Goal: Communication & Community: Answer question/provide support

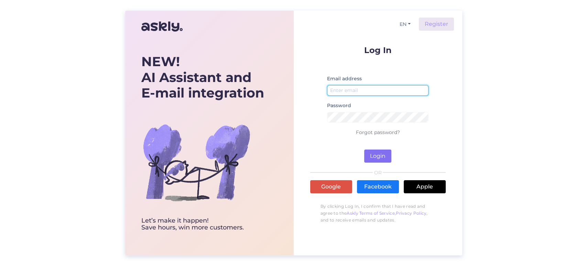
type input "[EMAIL_ADDRESS][DOMAIN_NAME]"
click at [380, 152] on button "Login" at bounding box center [377, 155] width 27 height 13
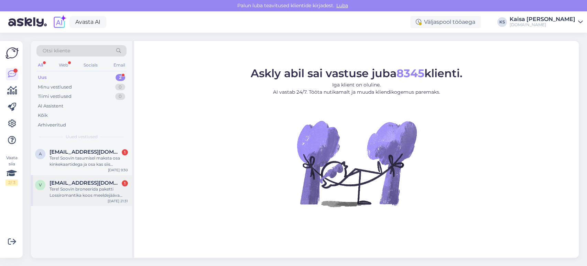
click at [98, 191] on div "Tere! Soovin broneerida paketti Lossiromantika koos meeldejääva šampanjavanniga…" at bounding box center [89, 192] width 78 height 12
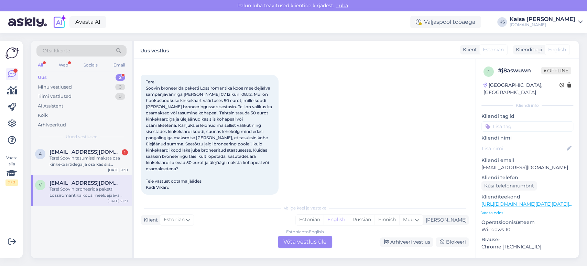
scroll to position [35, 0]
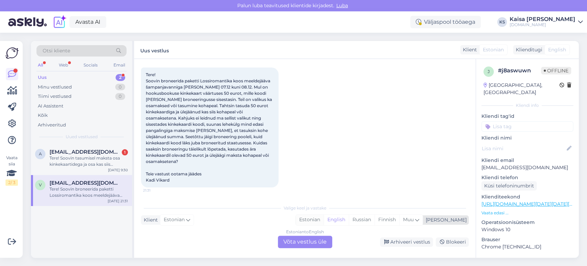
click at [324, 191] on div "Estonian" at bounding box center [310, 219] width 28 height 10
click at [316, 191] on div "Estonian to Estonian Võta vestlus üle" at bounding box center [305, 241] width 54 height 12
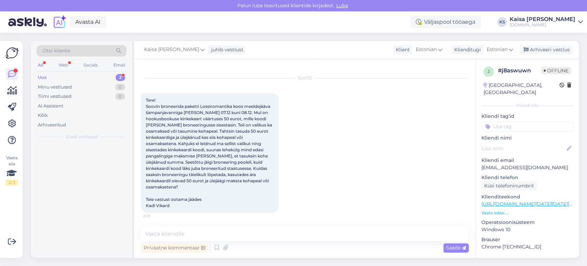
scroll to position [9, 0]
click at [307, 191] on textarea at bounding box center [305, 233] width 328 height 14
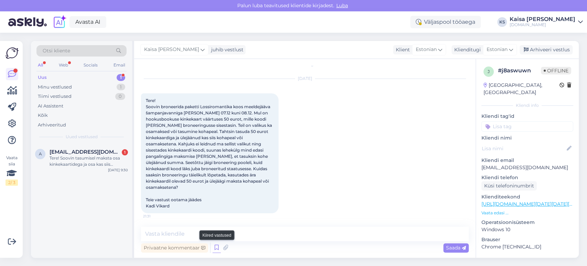
click at [218, 191] on icon at bounding box center [217, 247] width 8 height 10
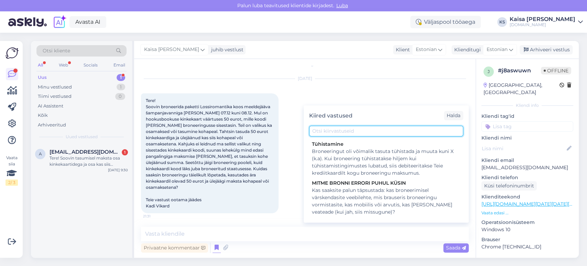
click at [379, 130] on input "text" at bounding box center [386, 131] width 154 height 11
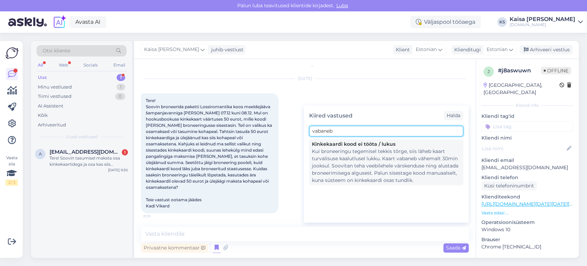
type input "vabaneb"
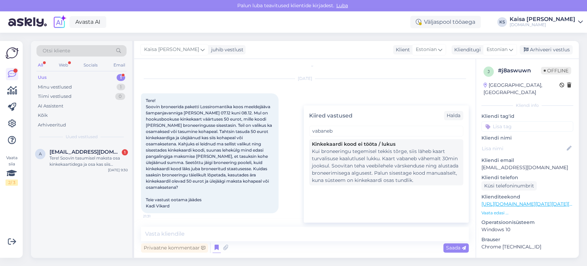
click at [374, 156] on div "Kui broneeringu tegemisel tekkis tõrge, siis läheb kaart turvalisuse kaalutluse…" at bounding box center [386, 166] width 149 height 36
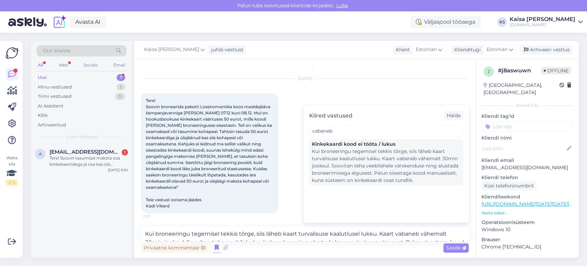
scroll to position [26, 0]
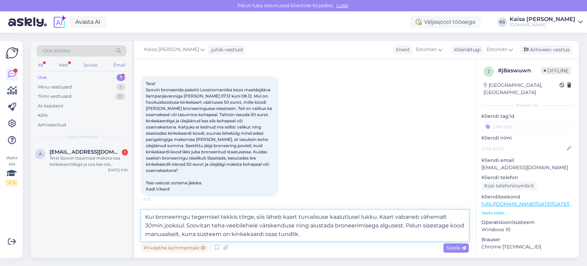
click at [146, 191] on textarea "Kui broneeringu tegemisel tekkis tõrge, siis läheb kaart turvalisuse kaalutluse…" at bounding box center [305, 225] width 328 height 31
click at [330, 191] on textarea "Tere! Kui broneeringu tegemisel tekkis tõrge, siis läheb kaart turvalisuse kaal…" at bounding box center [305, 225] width 328 height 31
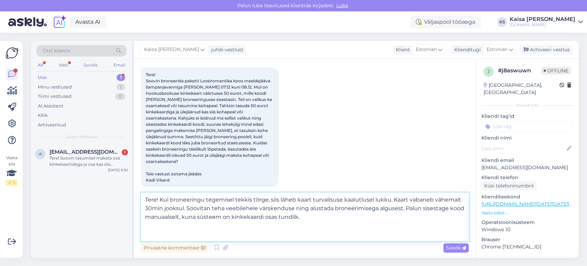
click at [277, 191] on textarea "Tere! Kui broneeringu tegemisel tekkis tõrge, siis läheb kaart turvalisuse kaal…" at bounding box center [305, 216] width 328 height 49
paste textarea "[DOMAIN_NAME] kinkekaarti on võimalik kasutada ka osaliselt. See tähendab, et k…"
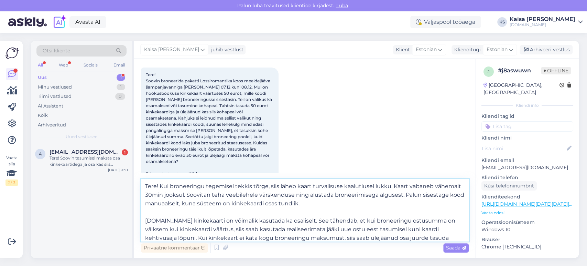
scroll to position [12, 0]
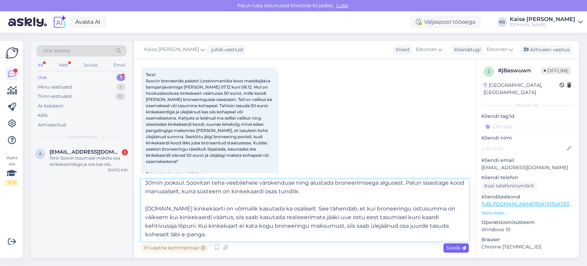
type textarea "Tere! Kui broneeringu tegemisel tekkis tõrge, siis läheb kaart turvalisuse kaal…"
click at [423, 191] on span "Saada" at bounding box center [456, 247] width 20 height 6
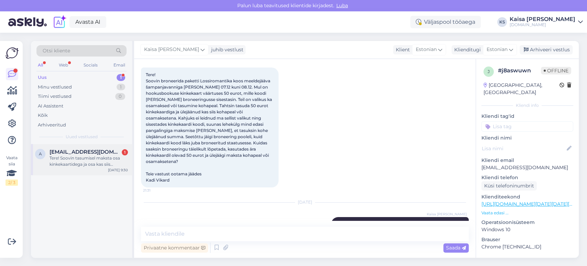
scroll to position [0, 0]
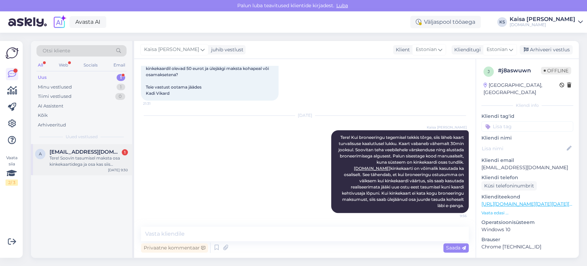
click at [74, 161] on div "Tere! Soovin tasumisel maksta osa kinkekaartidega ja osa kas siis kohapeal või …" at bounding box center [89, 161] width 78 height 12
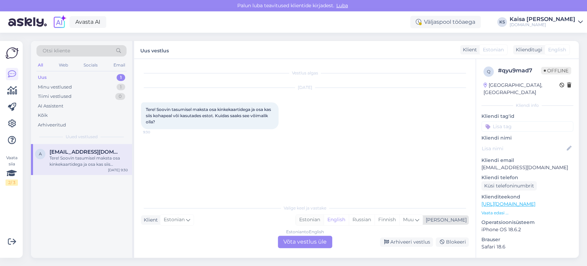
click at [324, 191] on div "Estonian" at bounding box center [310, 219] width 28 height 10
click at [317, 191] on div "Estonian to Estonian Võta vestlus üle" at bounding box center [305, 241] width 54 height 12
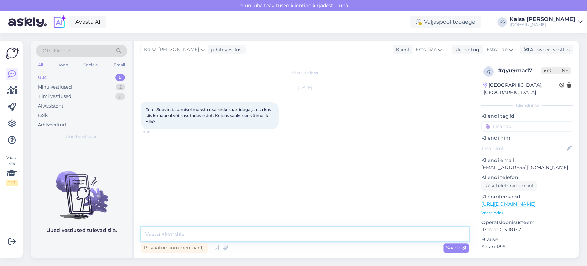
click at [286, 191] on textarea at bounding box center [305, 233] width 328 height 14
paste textarea "[DOMAIN_NAME] kinkekaarti on võimalik kasutada ka osaliselt. See tähendab, et k…"
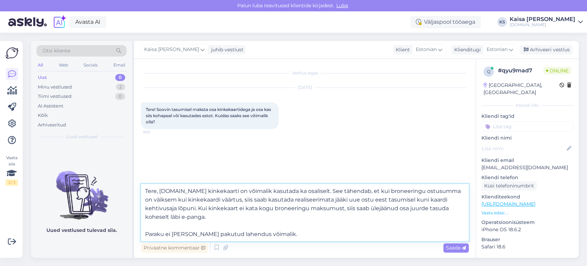
drag, startPoint x: 241, startPoint y: 233, endPoint x: 146, endPoint y: 235, distance: 94.3
click at [146, 191] on textarea "Tere, [DOMAIN_NAME] kinkekaarti on võimalik kasutada ka osaliselt. See tähendab…" at bounding box center [305, 212] width 328 height 57
type textarea "Tere, [DOMAIN_NAME] kinkekaarti on võimalik kasutada ka osaliselt. See tähendab…"
click at [423, 191] on span "Saada" at bounding box center [456, 247] width 20 height 6
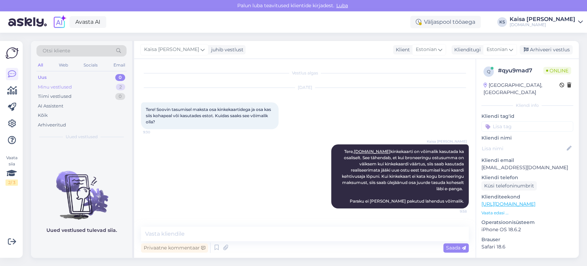
click at [97, 85] on div "Minu vestlused 2" at bounding box center [81, 87] width 90 height 10
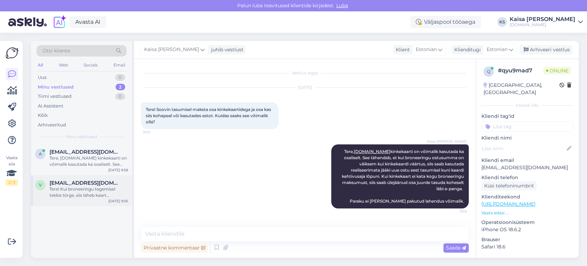
click at [82, 177] on div "v [EMAIL_ADDRESS][DOMAIN_NAME] Tere! Kui broneeringu tegemisel tekkis tõrge, si…" at bounding box center [81, 190] width 101 height 31
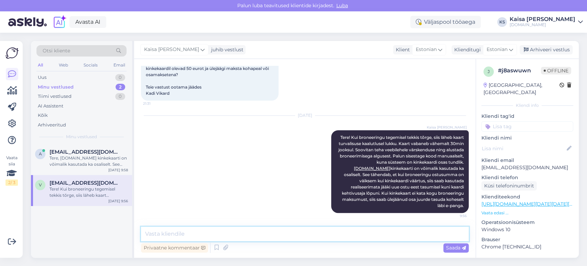
click at [248, 191] on textarea at bounding box center [305, 233] width 328 height 14
paste textarea "Paraku ei [PERSON_NAME] pakutud lahendus võimalik."
type textarea "Paraku ei [PERSON_NAME] pakutud lahendus võimalik."
click at [423, 191] on span "Saada" at bounding box center [456, 247] width 20 height 6
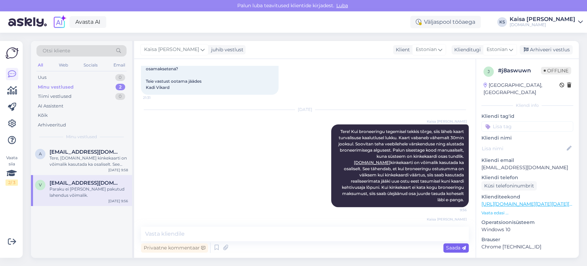
scroll to position [157, 0]
